Goal: Transaction & Acquisition: Purchase product/service

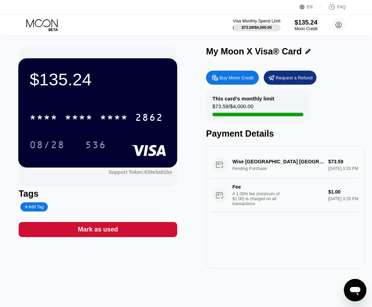
click at [39, 16] on div "Visa Monthly Spend Limit $73.59 / $4,000.00 $135.24 Moon Credit [EMAIL_ADDRESS]…" at bounding box center [186, 24] width 372 height 21
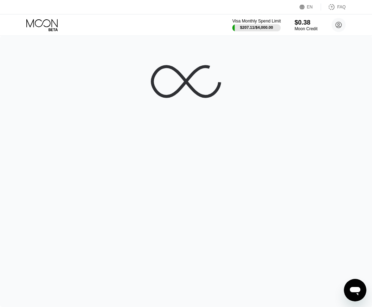
click at [260, 26] on div "$207.11 / $4,000.00" at bounding box center [256, 27] width 33 height 4
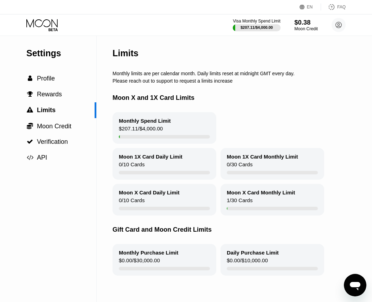
click at [297, 27] on div "Moon Credit" at bounding box center [306, 28] width 24 height 5
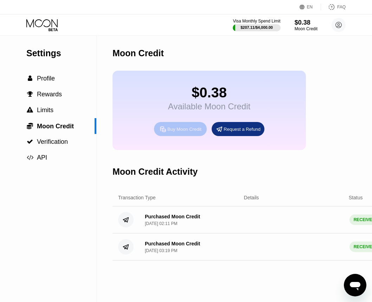
drag, startPoint x: 185, startPoint y: 128, endPoint x: 182, endPoint y: 135, distance: 8.1
click at [182, 135] on div "Buy Moon Credit" at bounding box center [180, 129] width 53 height 14
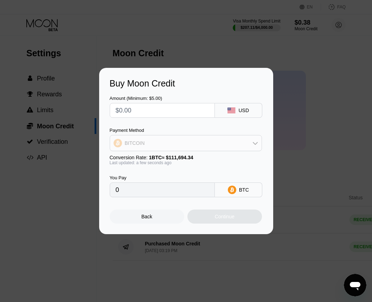
click at [178, 140] on div "BITCOIN" at bounding box center [185, 143] width 151 height 14
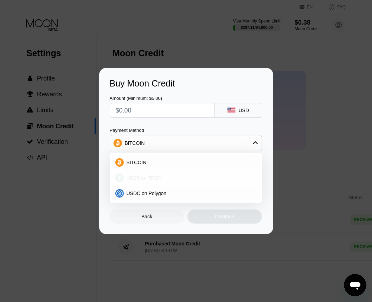
click at [151, 176] on span "USDT on TRON" at bounding box center [144, 178] width 35 height 6
type input "0.00"
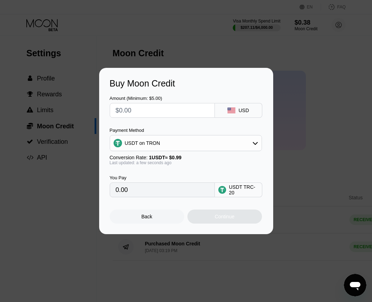
click at [140, 110] on input "text" at bounding box center [162, 110] width 93 height 14
type input "$1"
type input "1.01"
type input "$11"
type input "11.11"
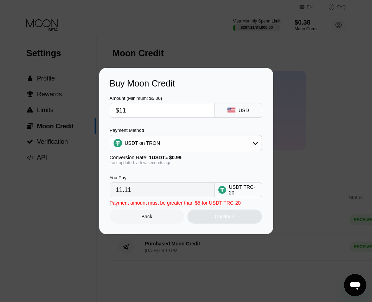
type input "$119"
type input "120.20"
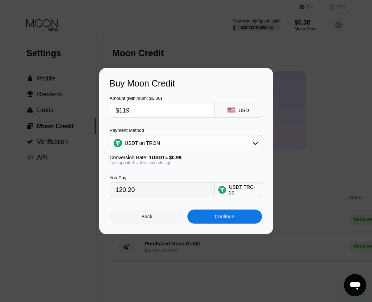
type input "$11"
type input "11.11"
type input "$118"
type input "119.19"
type input "$118"
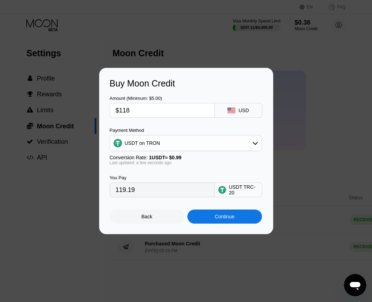
click at [225, 224] on div "Continue" at bounding box center [224, 216] width 75 height 14
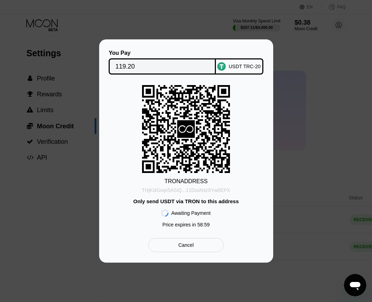
click at [178, 192] on div "THjKi4Sxqv5ASiQ...11DoiANz9Yw8EPX" at bounding box center [186, 190] width 88 height 6
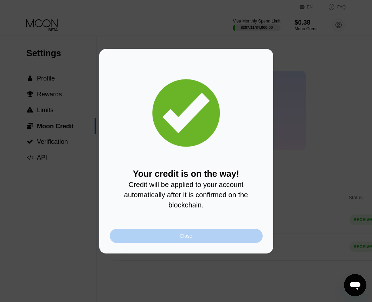
click at [214, 239] on div "Close" at bounding box center [186, 236] width 153 height 14
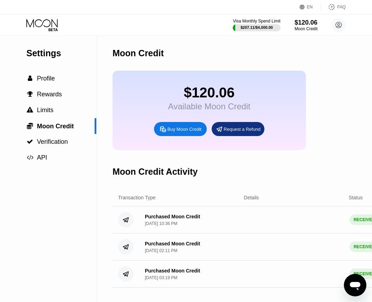
drag, startPoint x: 46, startPoint y: 27, endPoint x: 50, endPoint y: 34, distance: 8.0
click at [46, 28] on icon at bounding box center [42, 25] width 33 height 12
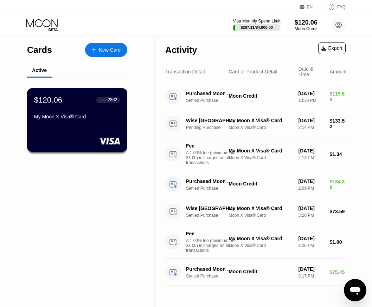
click at [85, 101] on div "$120.06 ● ● ● ● 2862" at bounding box center [77, 99] width 86 height 9
